Goal: Task Accomplishment & Management: Manage account settings

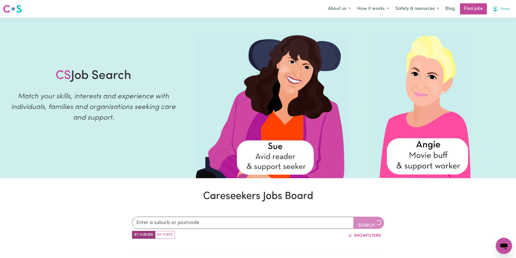
click at [502, 8] on span "Alona" at bounding box center [504, 9] width 9 height 6
click at [488, 21] on link "My Account" at bounding box center [492, 20] width 40 height 10
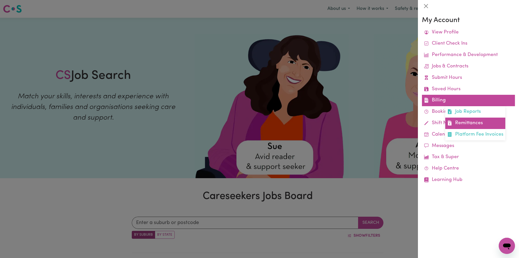
click at [461, 122] on link "Remittances" at bounding box center [476, 123] width 60 height 11
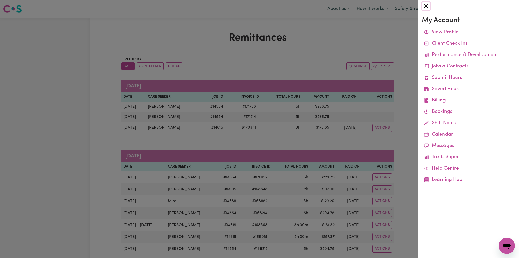
click at [427, 6] on button "Close" at bounding box center [426, 6] width 8 height 8
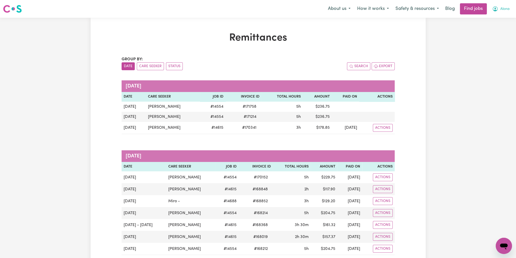
click at [508, 10] on span "Alona" at bounding box center [504, 9] width 9 height 6
click at [497, 22] on link "My Account" at bounding box center [492, 20] width 40 height 10
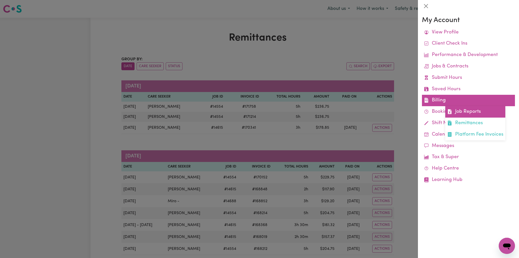
click at [457, 113] on link "Job Reports" at bounding box center [476, 111] width 60 height 11
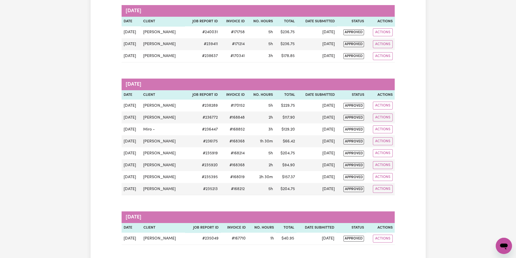
scroll to position [76, 0]
